Goal: Task Accomplishment & Management: Manage account settings

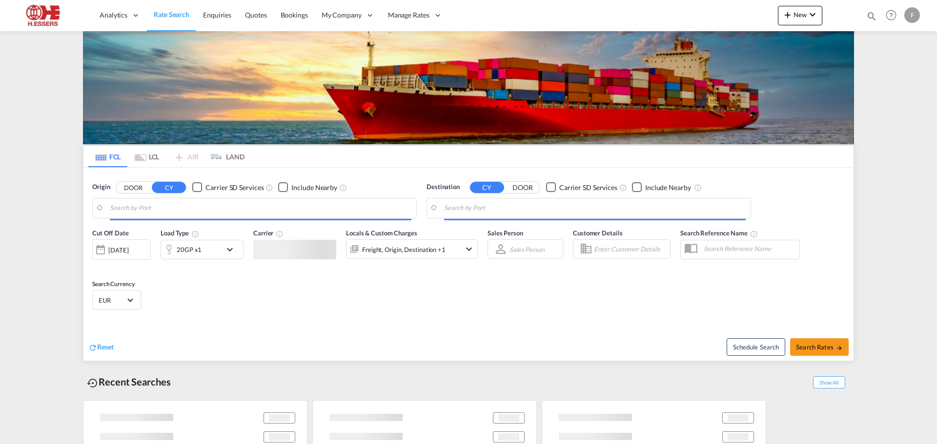
type input "[GEOGRAPHIC_DATA], BEANR"
type input "[GEOGRAPHIC_DATA], [GEOGRAPHIC_DATA], USSAV"
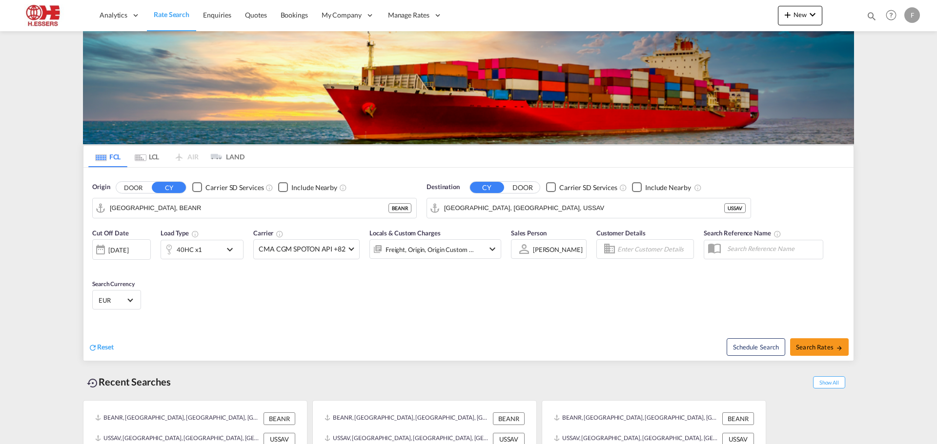
click at [908, 12] on div "F" at bounding box center [912, 15] width 16 height 16
click at [891, 76] on button "Logout" at bounding box center [900, 75] width 63 height 20
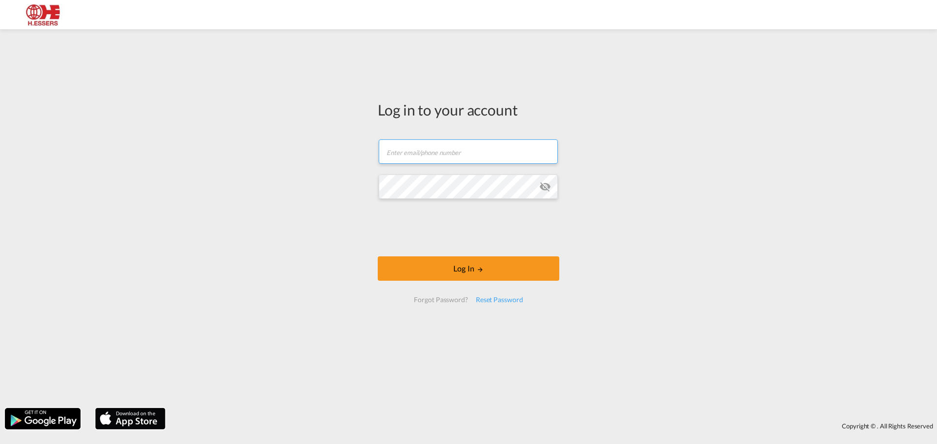
click at [480, 150] on input "text" at bounding box center [468, 152] width 179 height 24
type input "T"
type input "[EMAIL_ADDRESS][DOMAIN_NAME]"
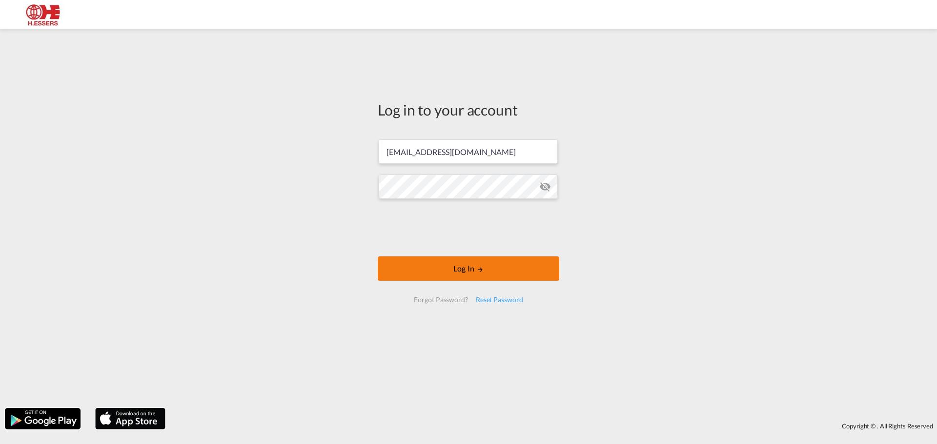
click at [483, 268] on md-icon "LOGIN" at bounding box center [480, 269] width 7 height 7
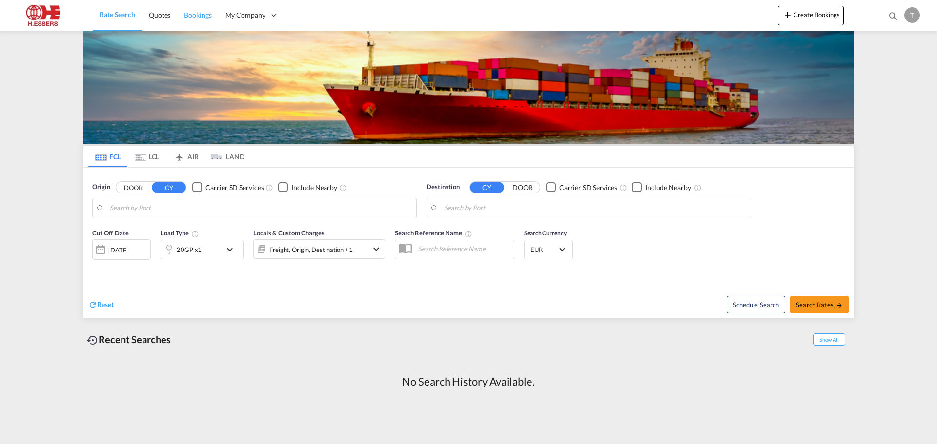
click at [199, 20] on span "Bookings" at bounding box center [197, 15] width 27 height 10
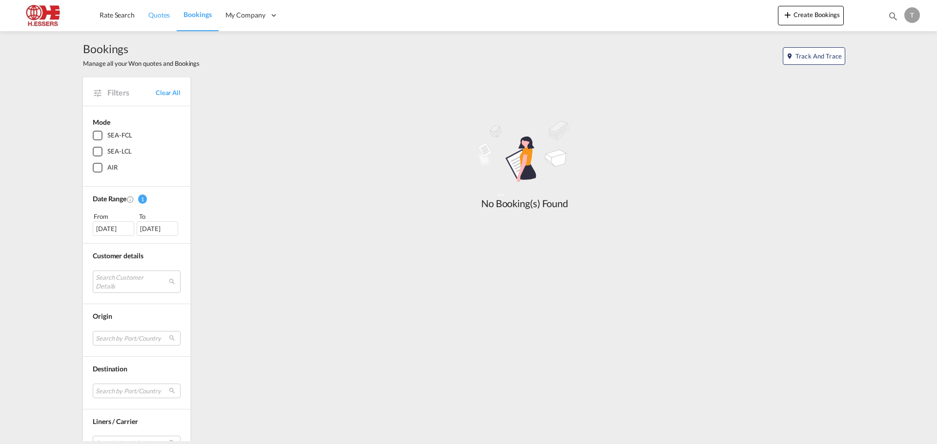
click at [159, 20] on span "Quotes" at bounding box center [158, 15] width 21 height 10
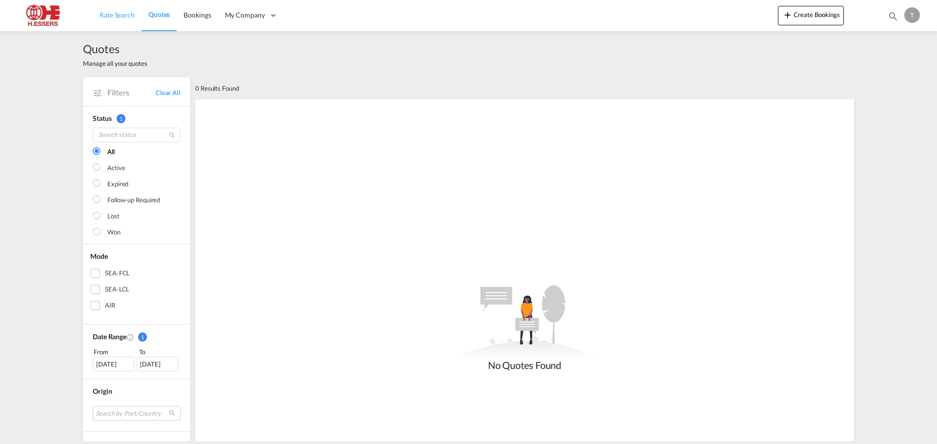
click at [107, 15] on span "Rate Search" at bounding box center [117, 15] width 35 height 8
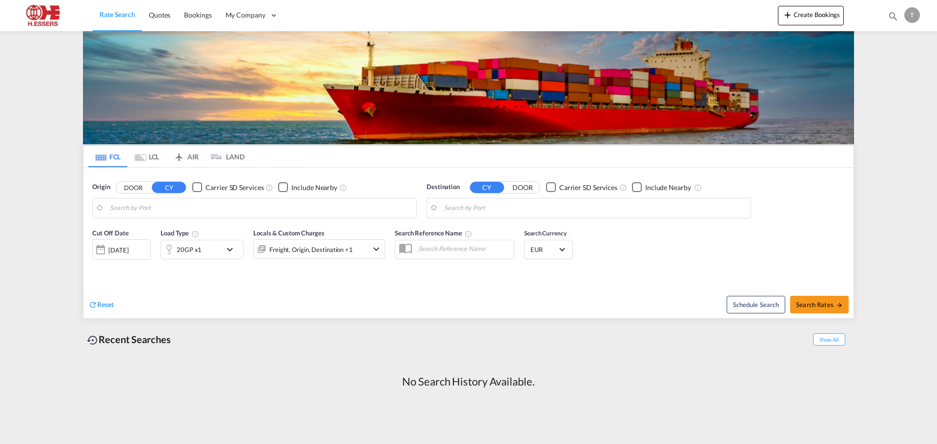
click at [913, 15] on div "T" at bounding box center [912, 15] width 16 height 16
click at [897, 79] on button "Logout" at bounding box center [900, 75] width 63 height 20
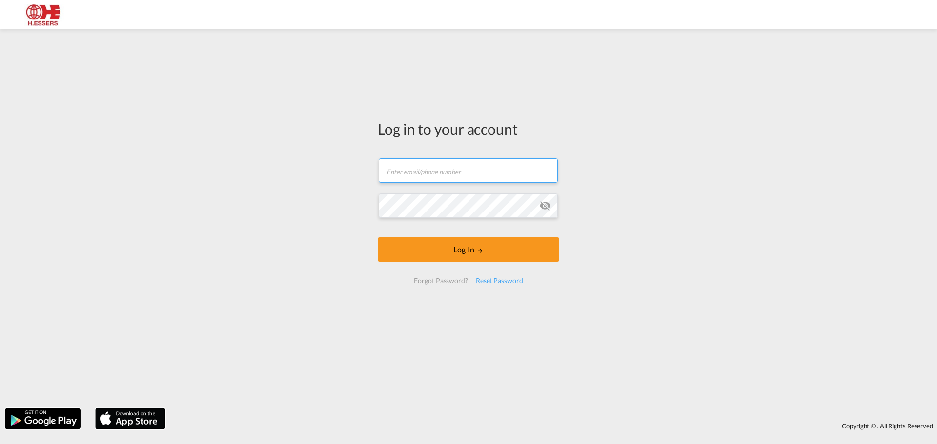
click at [477, 166] on input "text" at bounding box center [468, 171] width 179 height 24
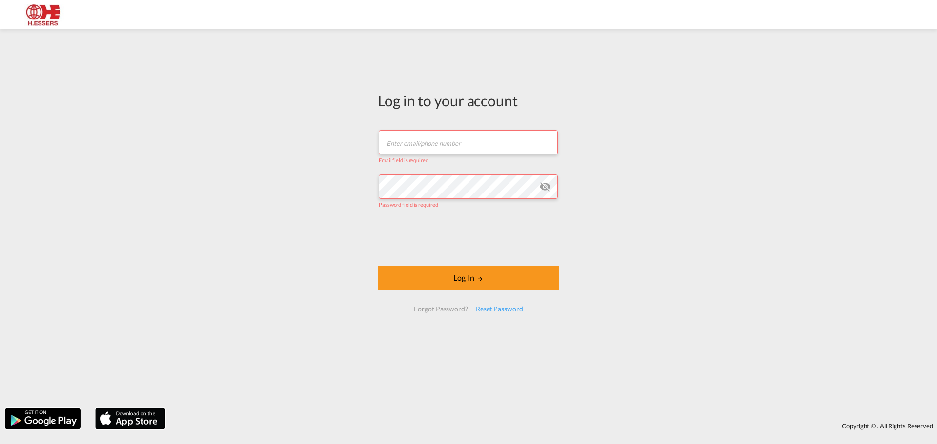
click at [465, 142] on input "text" at bounding box center [468, 142] width 179 height 24
paste input "Finola.Koumans@essers.com"
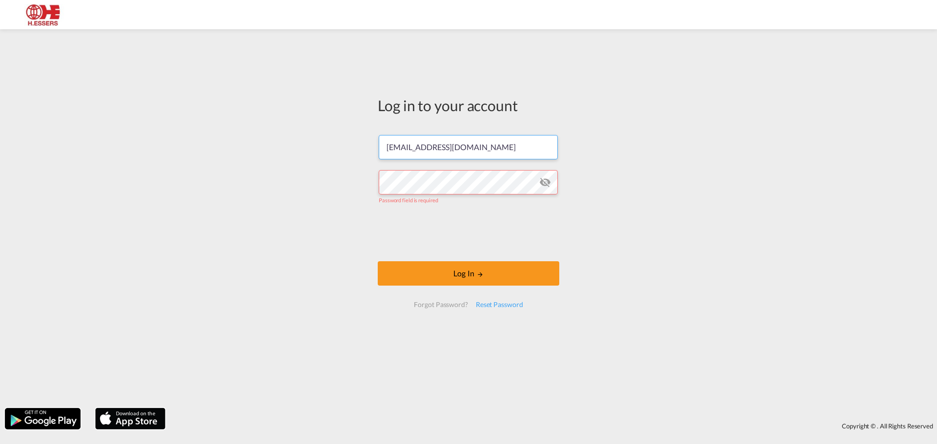
type input "Finola.Koumans@essers.com"
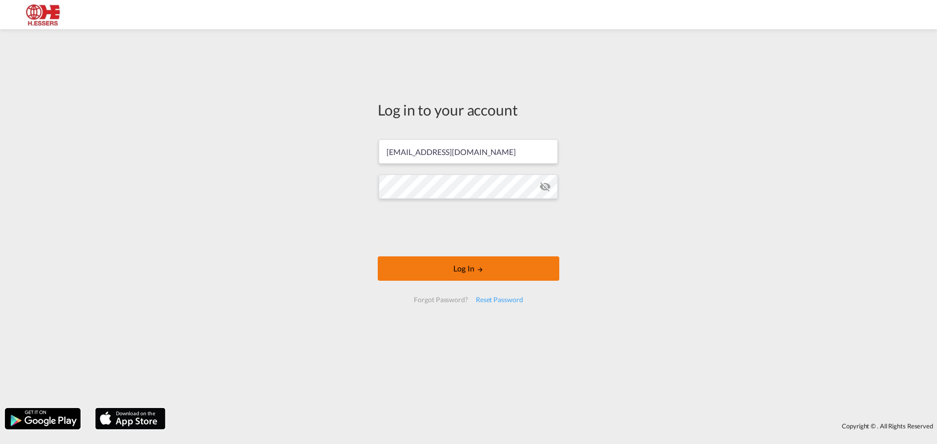
click at [493, 272] on button "Log In" at bounding box center [468, 269] width 181 height 24
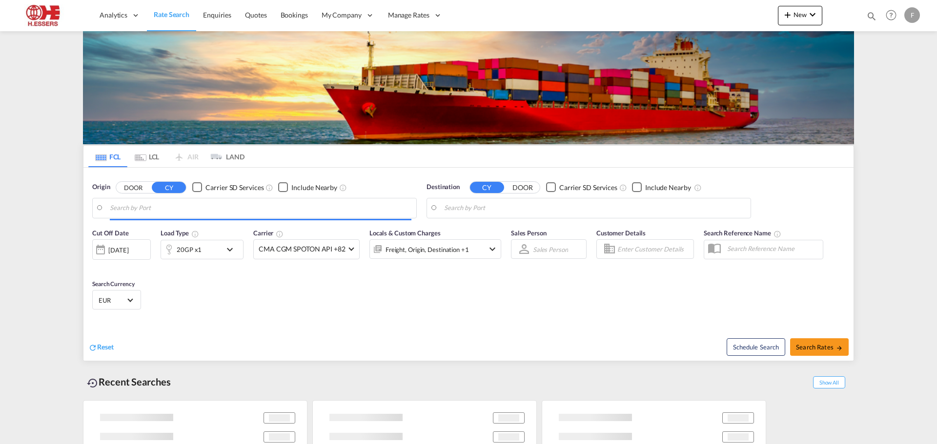
type input "[GEOGRAPHIC_DATA], BEANR"
type input "[GEOGRAPHIC_DATA], [GEOGRAPHIC_DATA], USSAV"
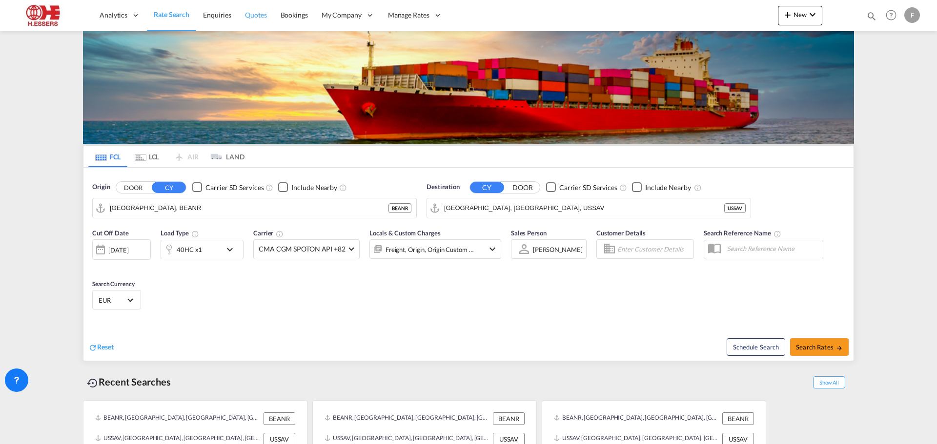
click at [249, 13] on span "Quotes" at bounding box center [255, 15] width 21 height 8
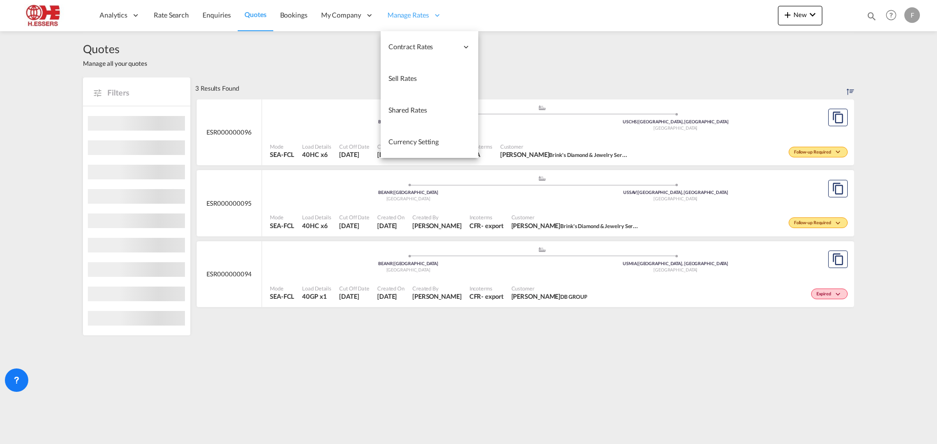
click at [418, 16] on span "Manage Rates" at bounding box center [407, 15] width 41 height 10
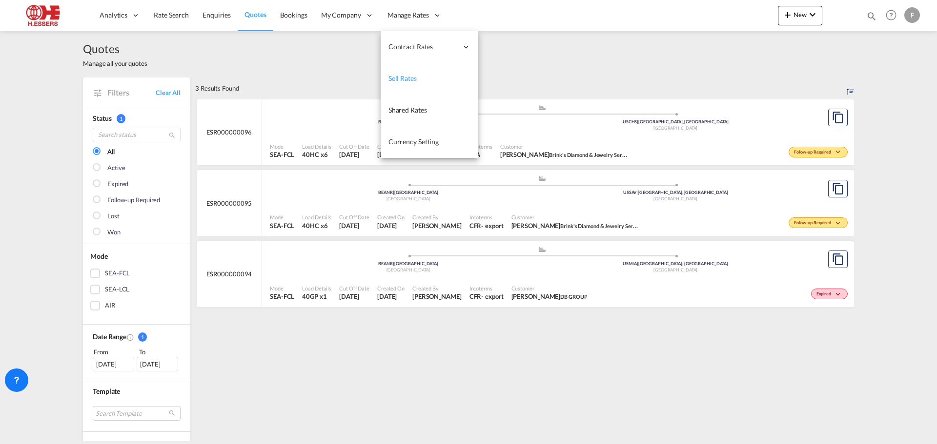
click at [404, 74] on span "Sell Rates" at bounding box center [402, 78] width 28 height 8
